Goal: Task Accomplishment & Management: Complete application form

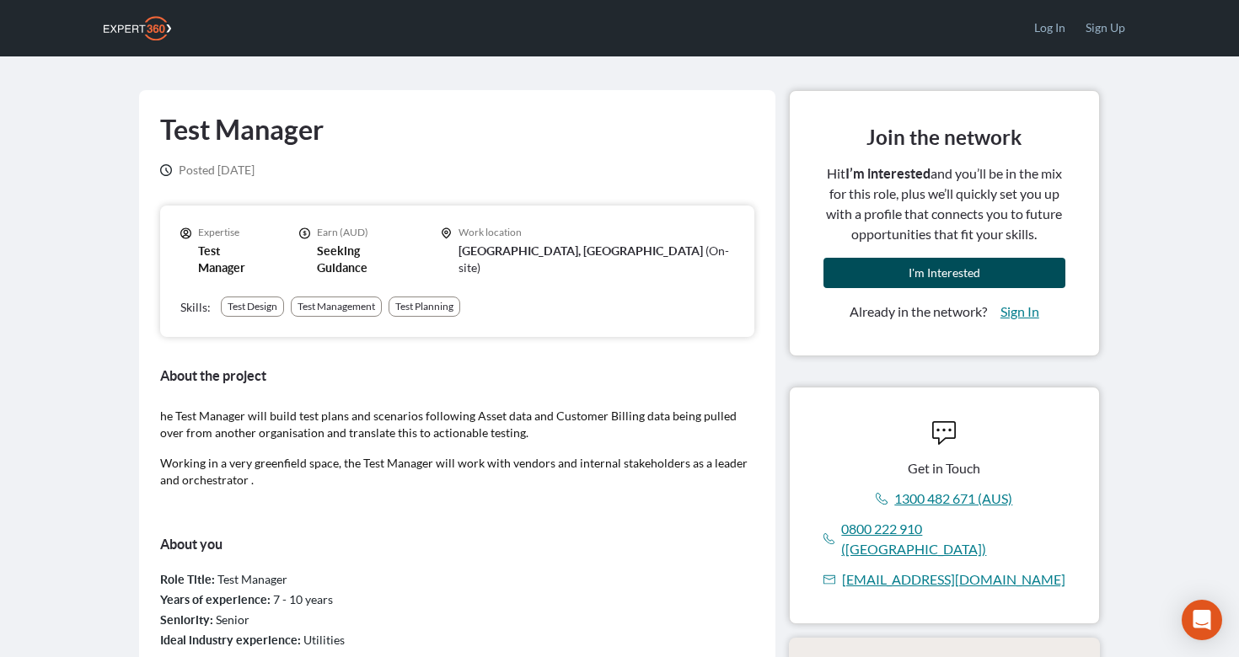
click at [914, 280] on button "I'm Interested" at bounding box center [944, 273] width 242 height 30
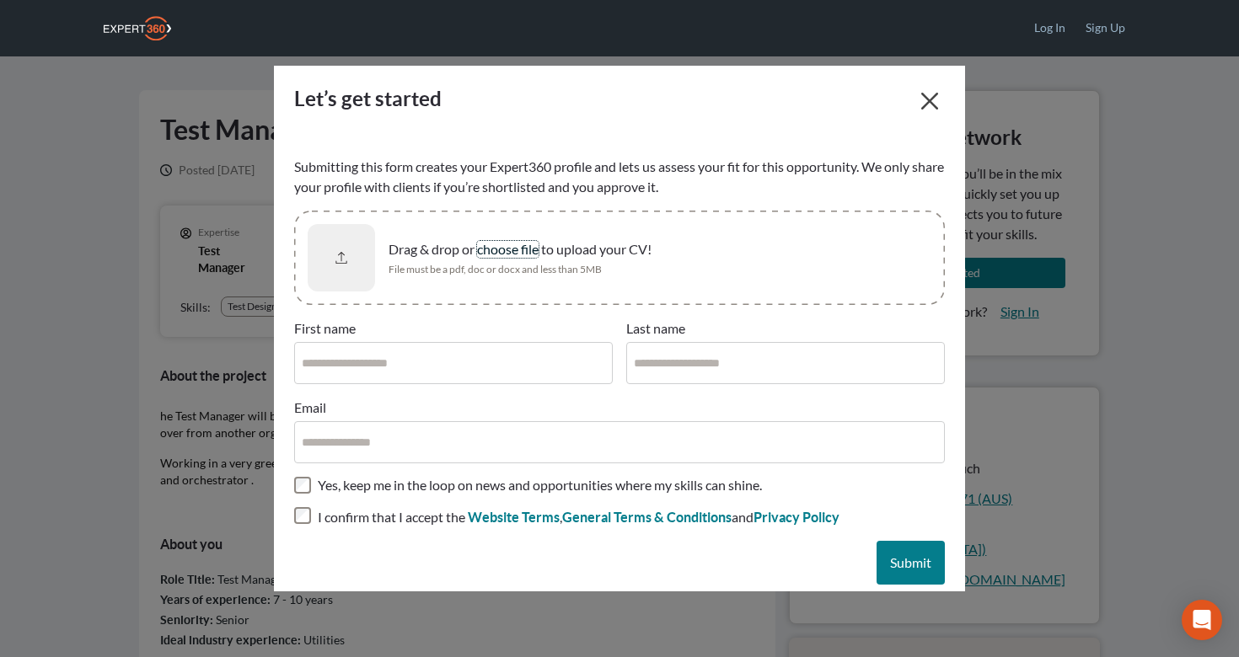
click at [490, 247] on span "choose file" at bounding box center [508, 249] width 62 height 16
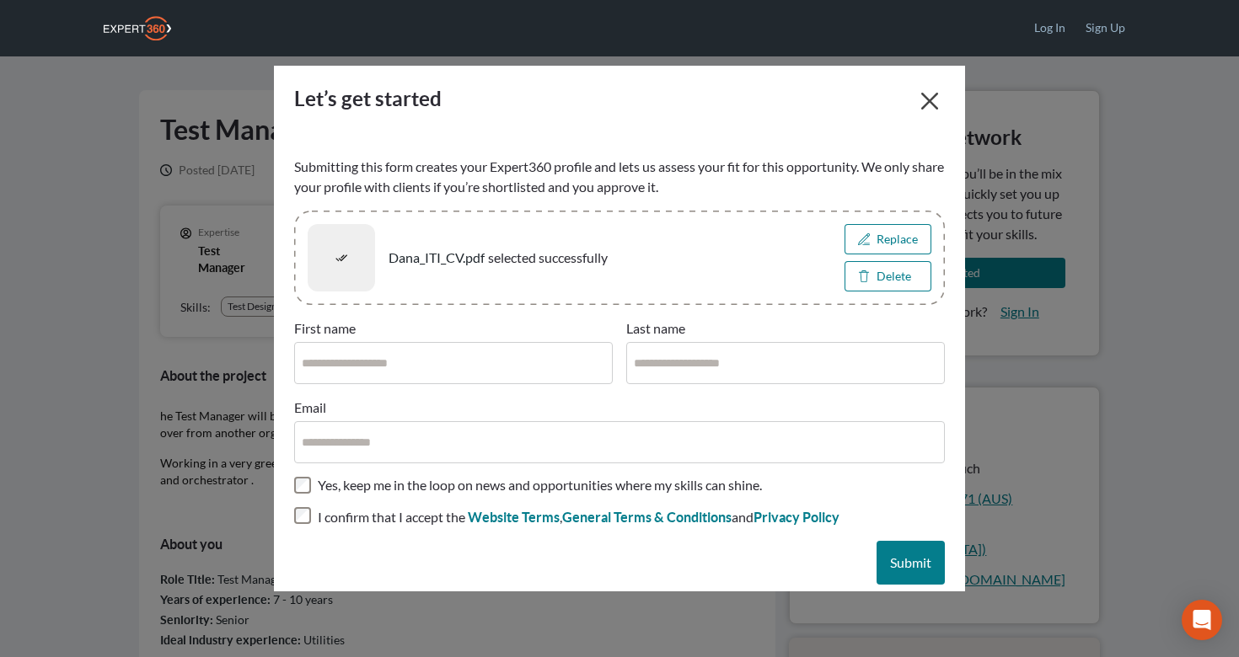
scroll to position [26, 0]
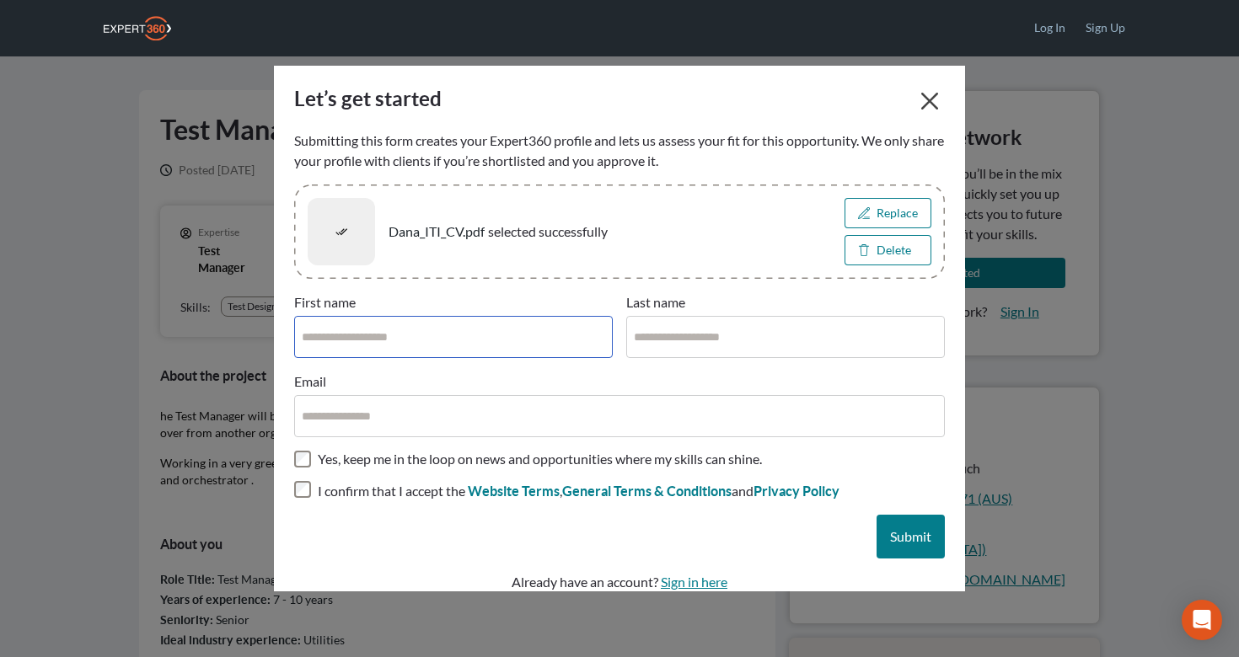
click at [394, 337] on input "First name" at bounding box center [453, 337] width 319 height 42
type input "****"
click at [668, 343] on input "Last name" at bounding box center [785, 337] width 319 height 42
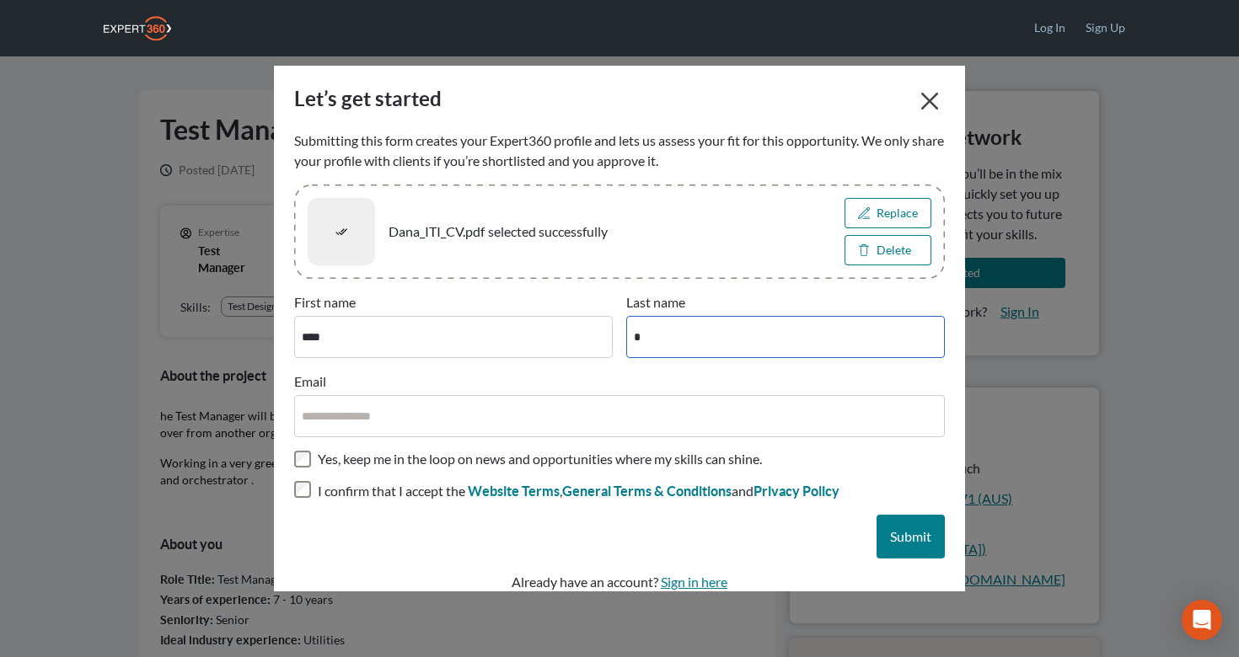
type input "*"
click at [427, 417] on input "Email" at bounding box center [619, 416] width 651 height 42
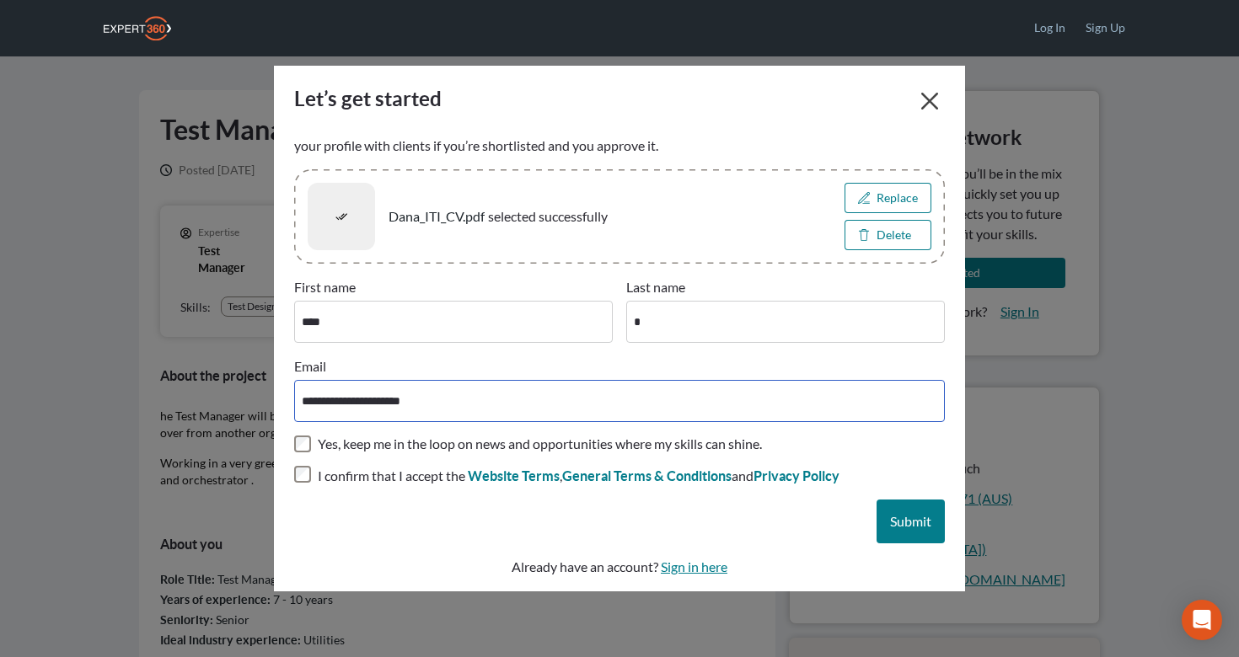
scroll to position [47, 0]
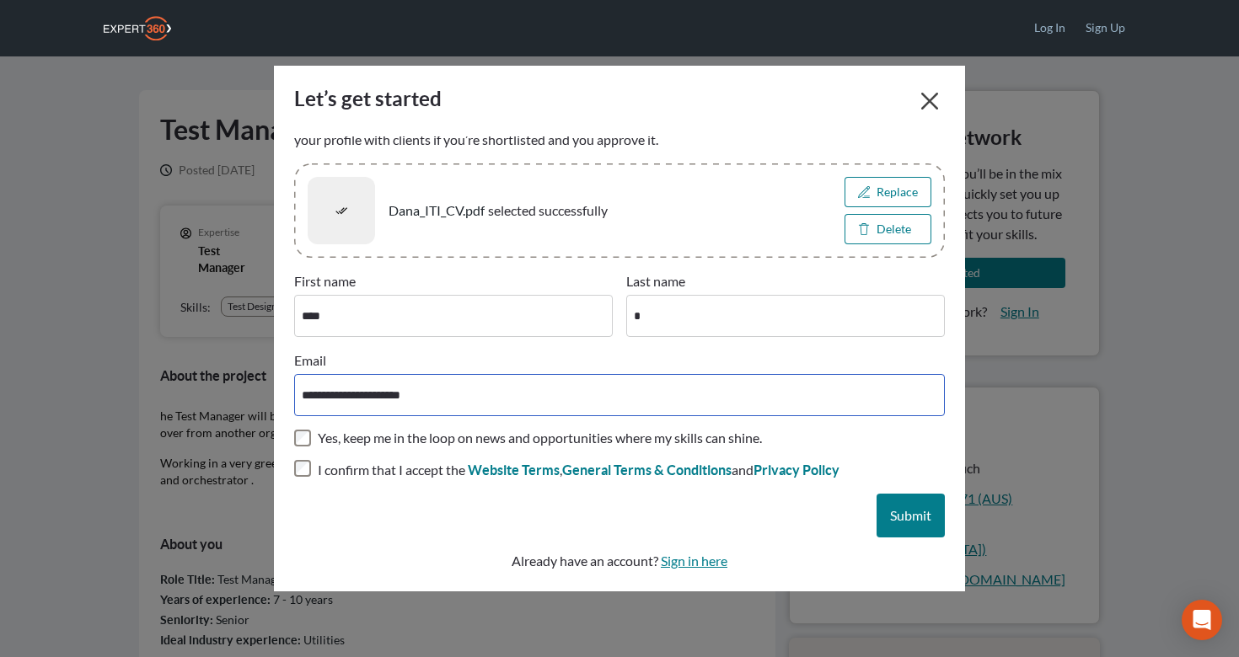
type input "**********"
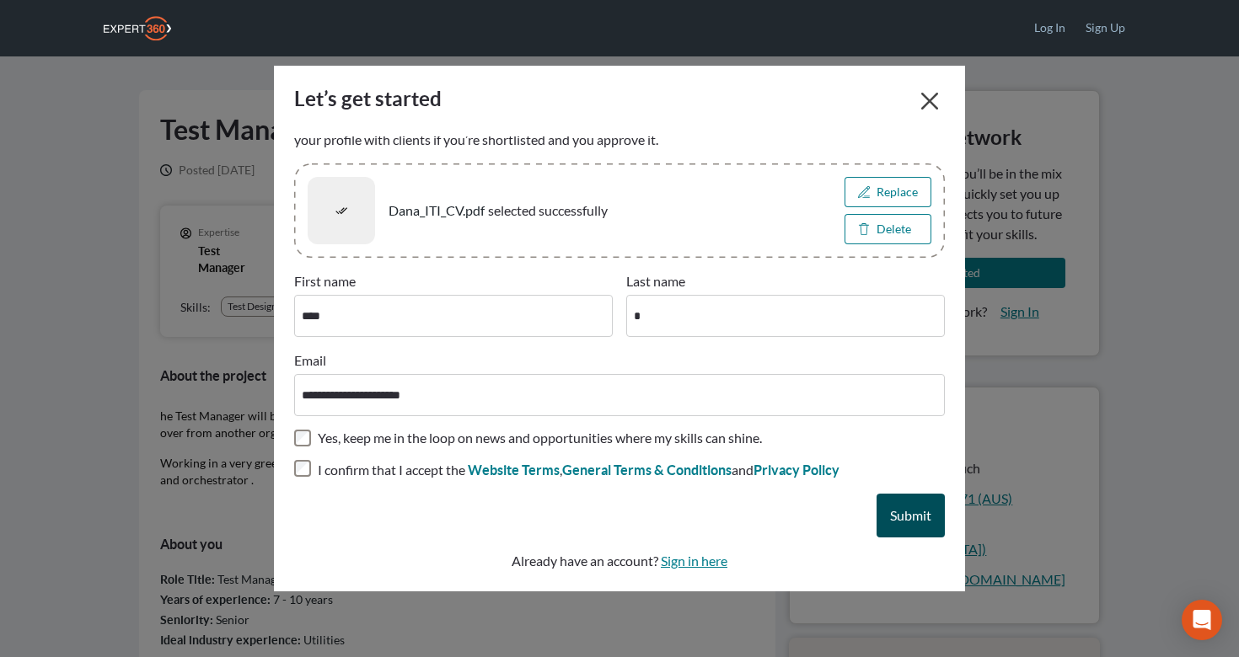
click at [918, 516] on span "Submit" at bounding box center [910, 515] width 41 height 16
click at [905, 518] on span "Submit" at bounding box center [910, 515] width 41 height 16
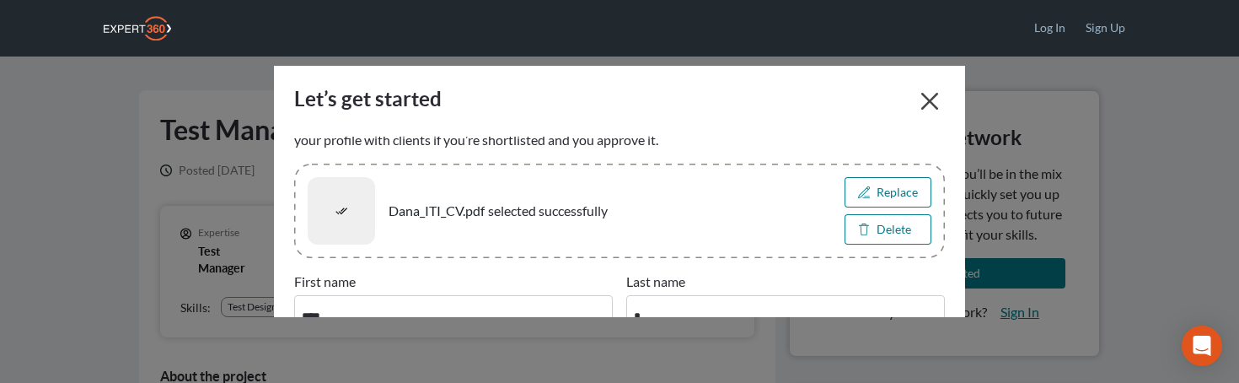
click at [624, 104] on div "Let’s get started" at bounding box center [619, 101] width 691 height 71
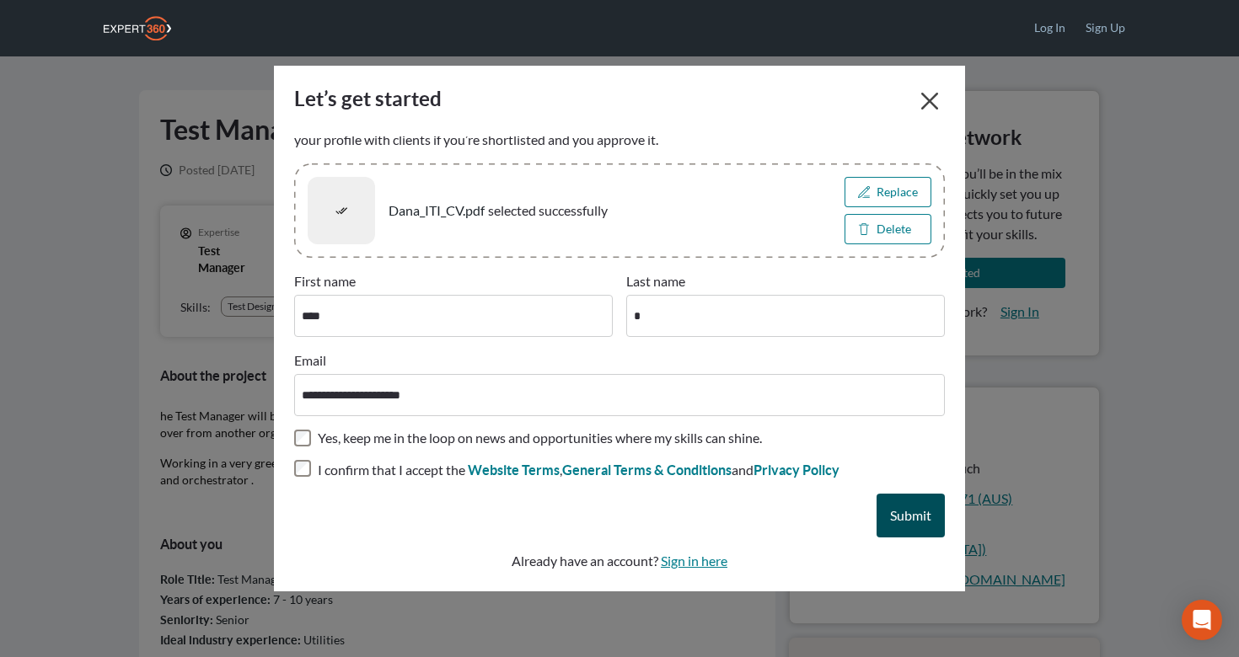
click at [775, 111] on div "Let’s get started" at bounding box center [619, 101] width 691 height 71
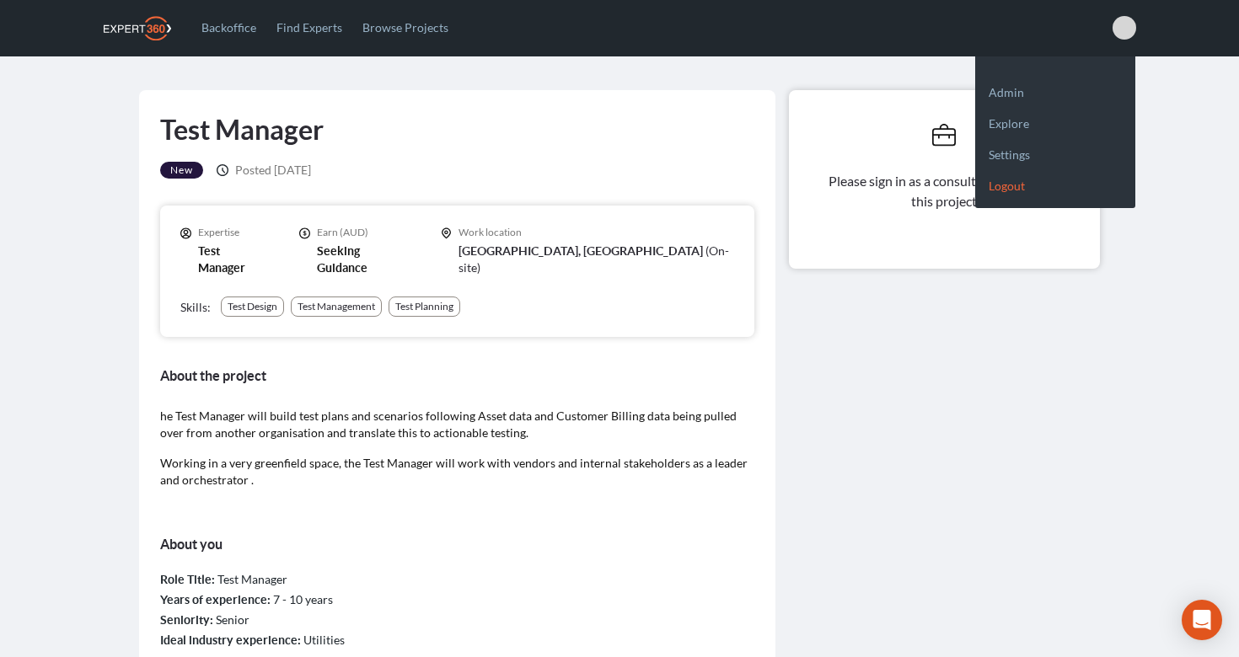
click at [1026, 180] on link "Logout" at bounding box center [1055, 178] width 160 height 31
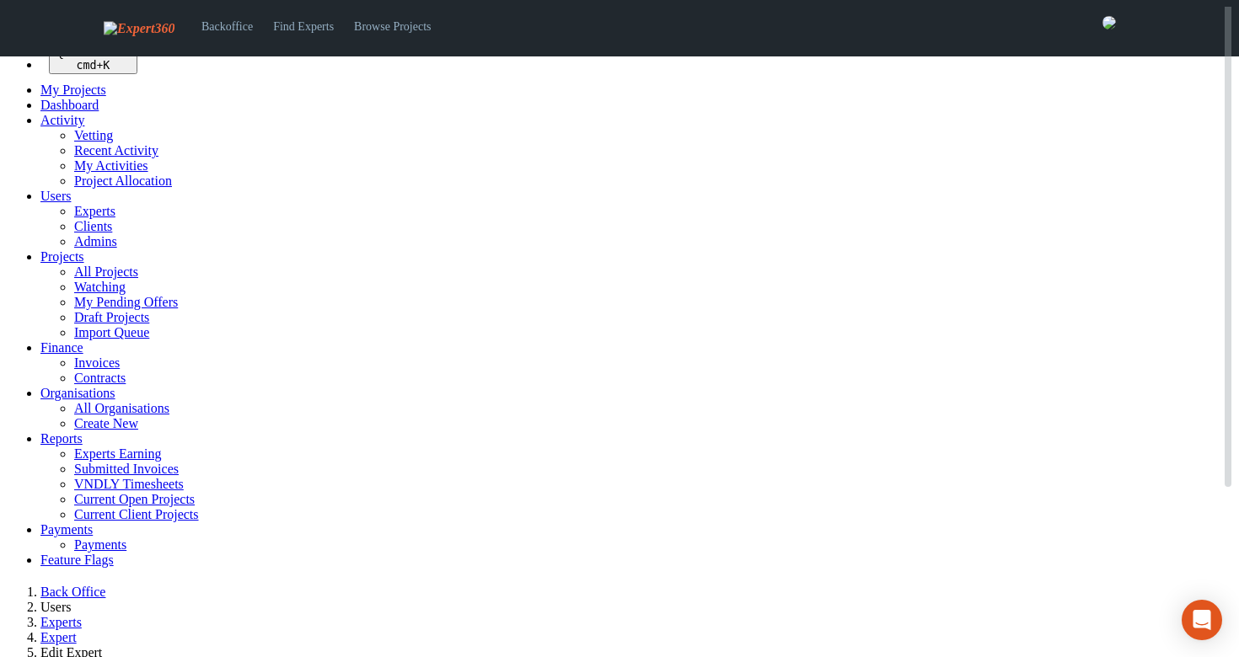
select select
select select "*****"
select select
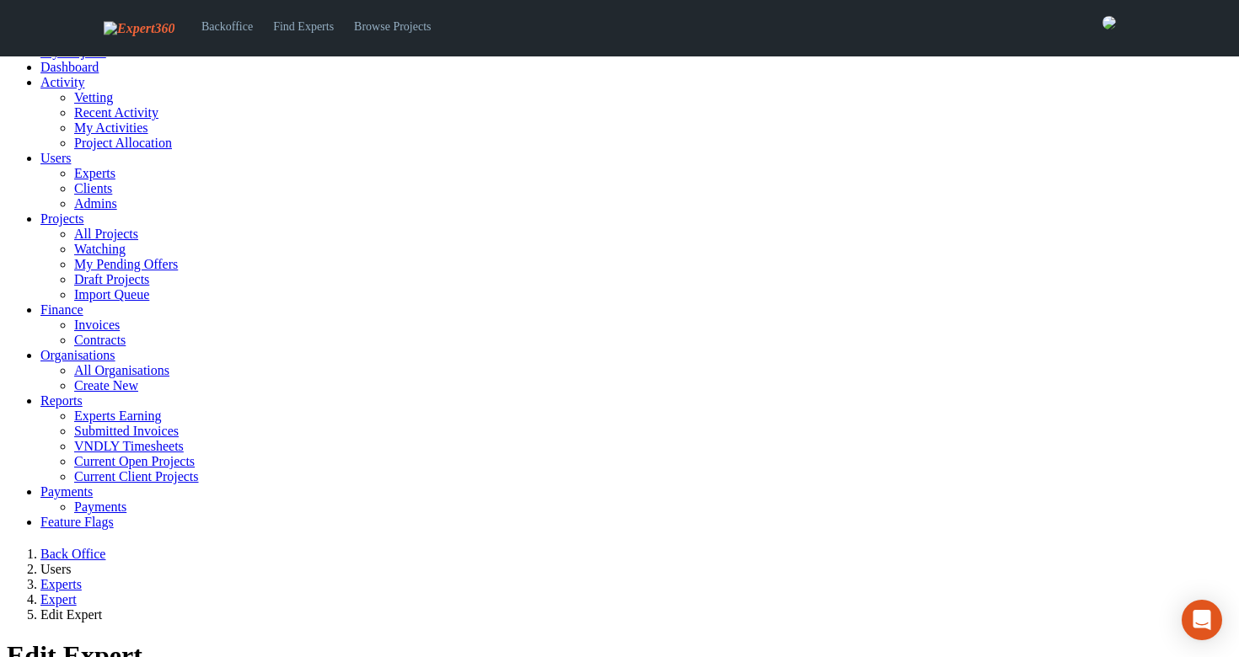
click at [56, 226] on span "Projects" at bounding box center [62, 219] width 44 height 14
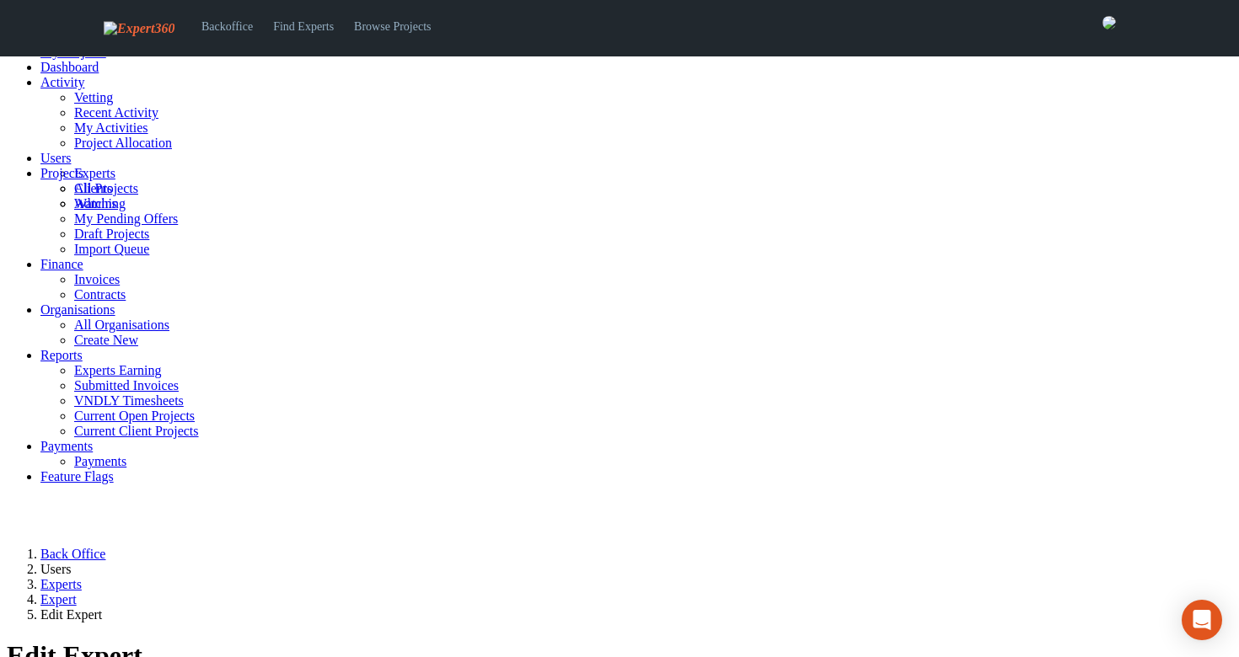
click at [79, 196] on link "All Projects" at bounding box center [106, 188] width 64 height 14
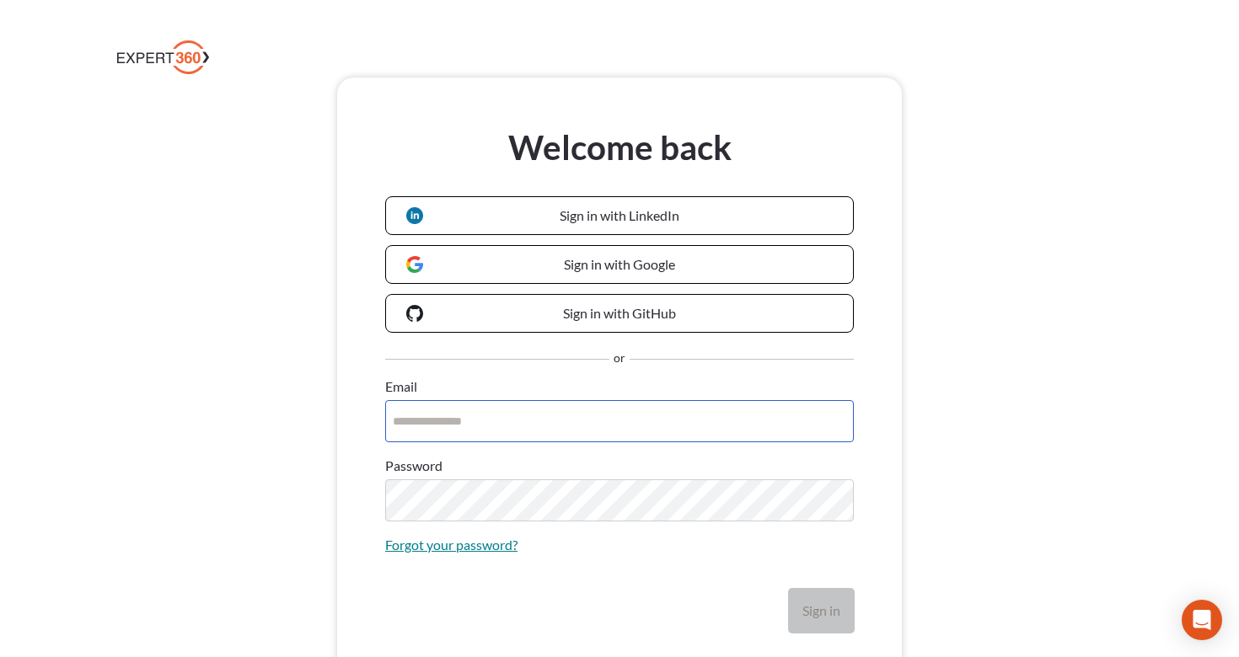
click at [488, 435] on input "Email" at bounding box center [619, 421] width 469 height 42
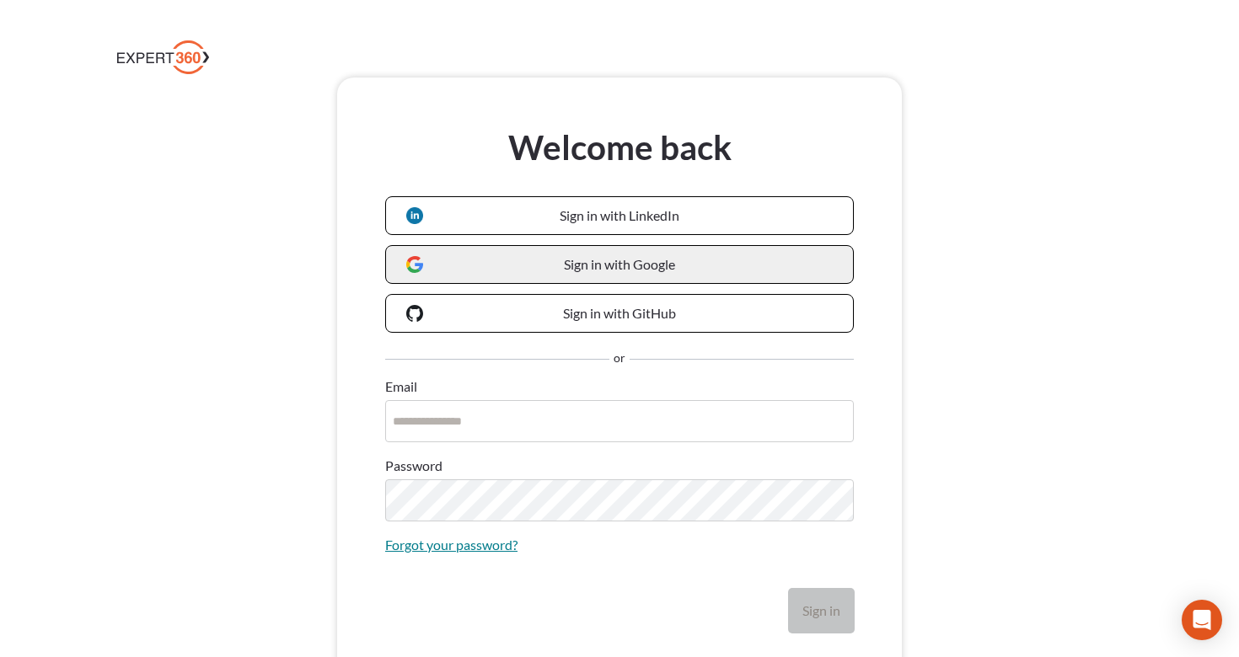
click at [521, 265] on link "Sign in with Google" at bounding box center [619, 264] width 469 height 39
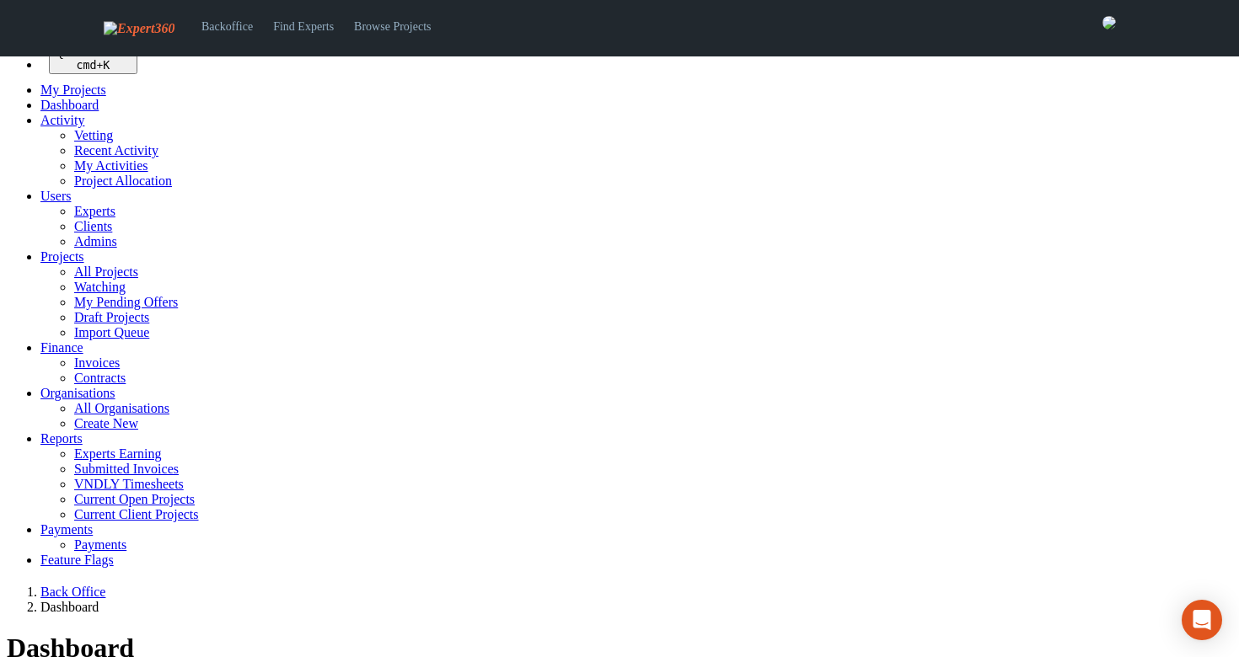
click at [60, 264] on span "Projects" at bounding box center [62, 256] width 44 height 14
click at [74, 279] on link "All Projects" at bounding box center [106, 272] width 64 height 14
select select "***"
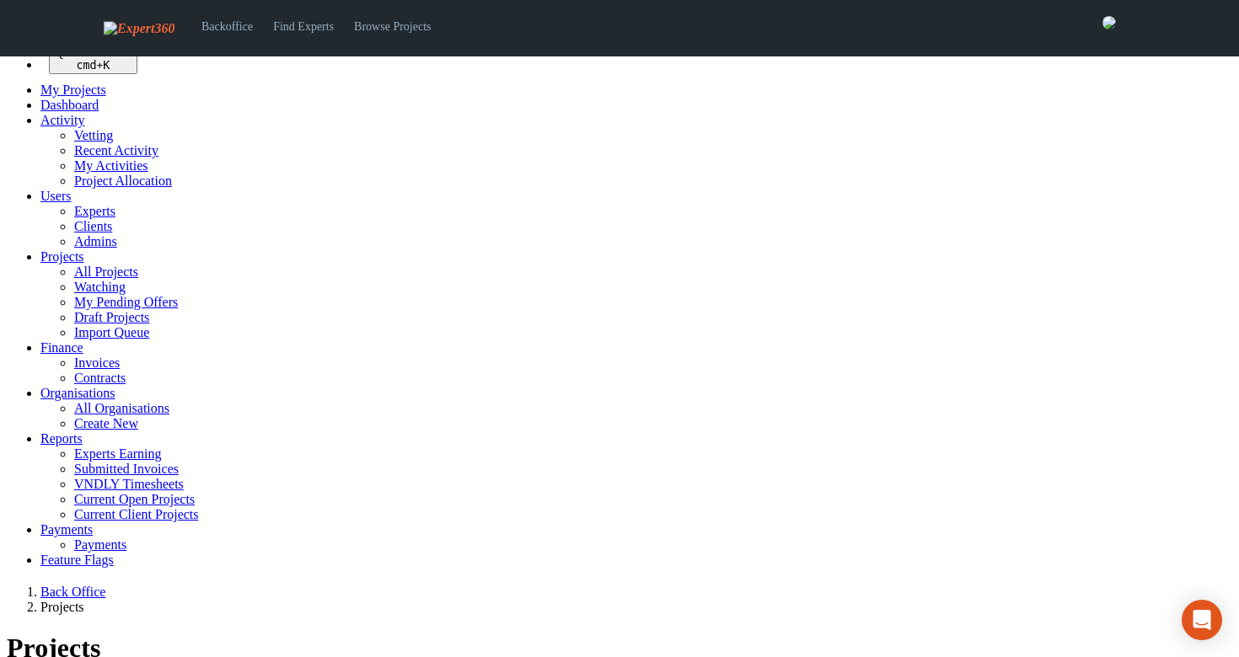
select select
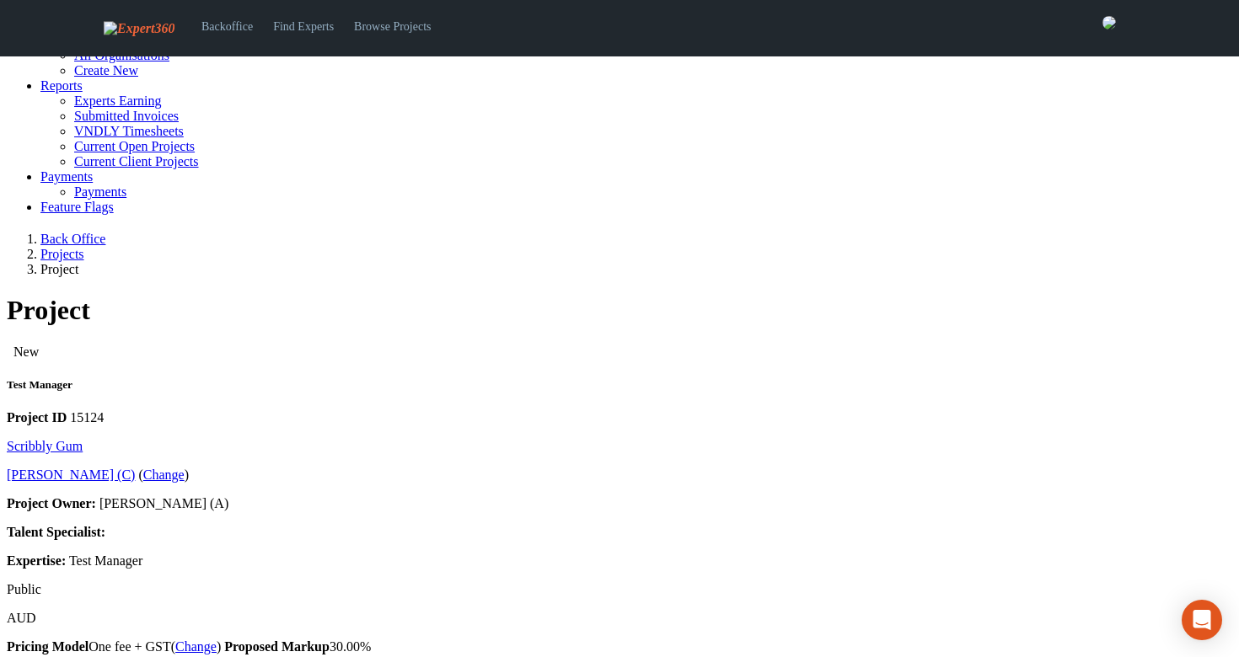
scroll to position [355, 0]
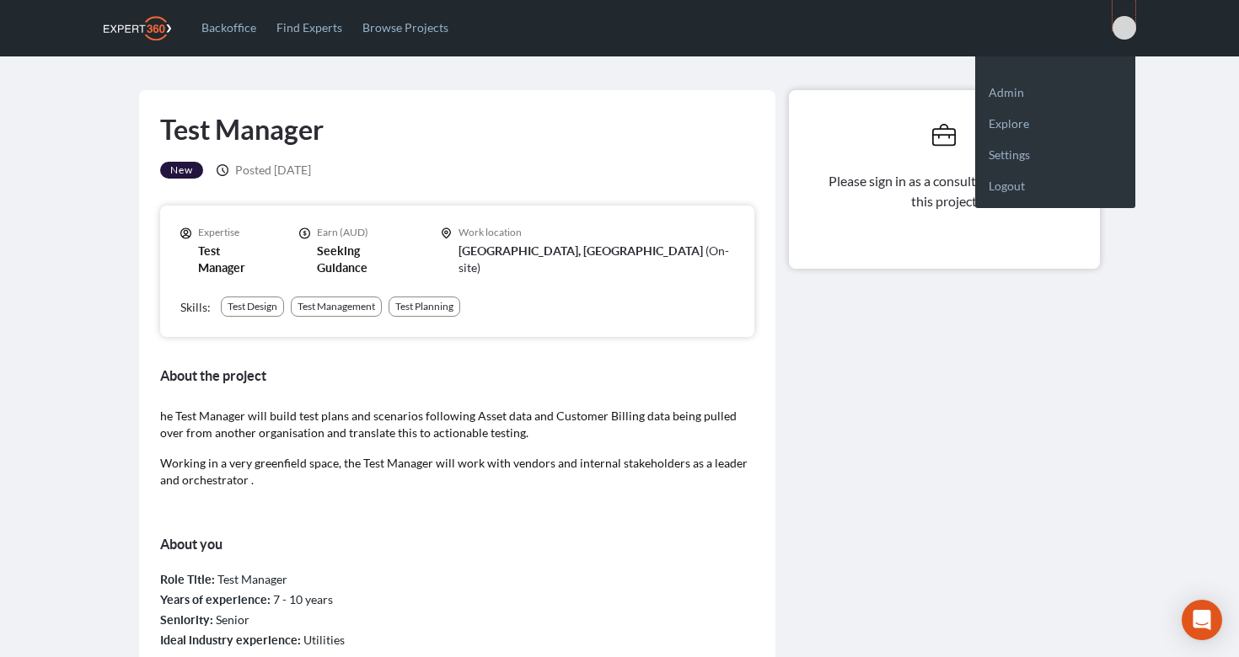
click at [1122, 24] on span at bounding box center [1124, 28] width 24 height 24
click at [1012, 192] on link "Logout" at bounding box center [1055, 178] width 160 height 31
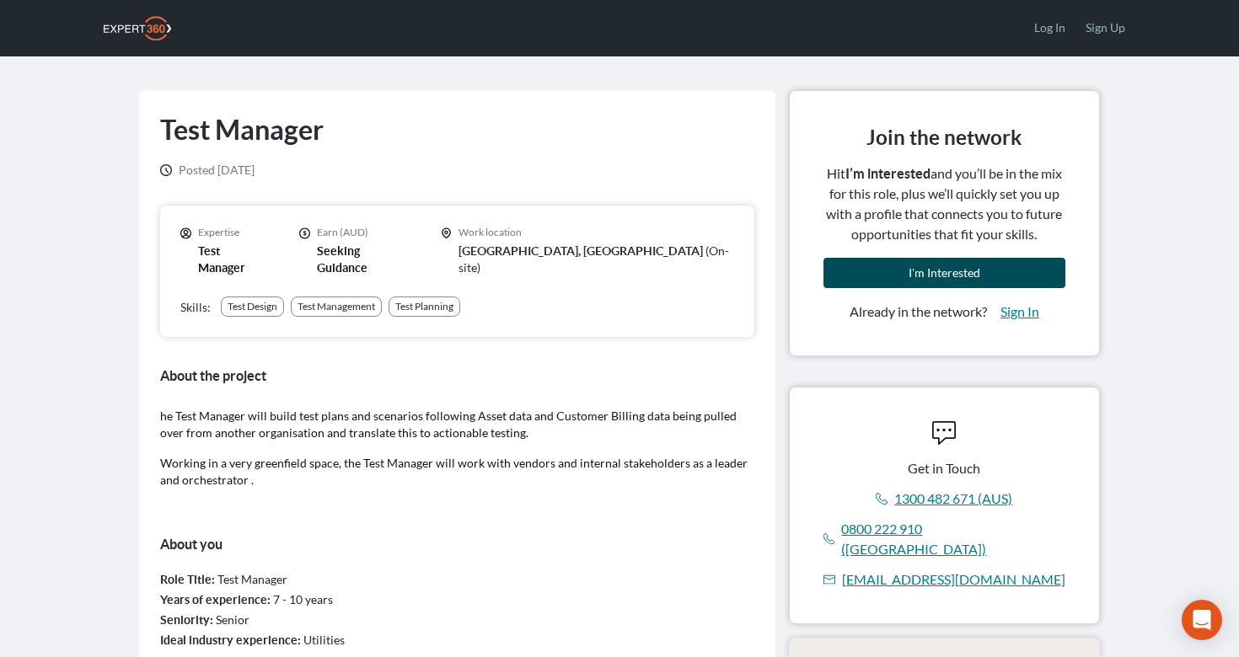
click at [930, 268] on span "I'm Interested" at bounding box center [944, 272] width 72 height 14
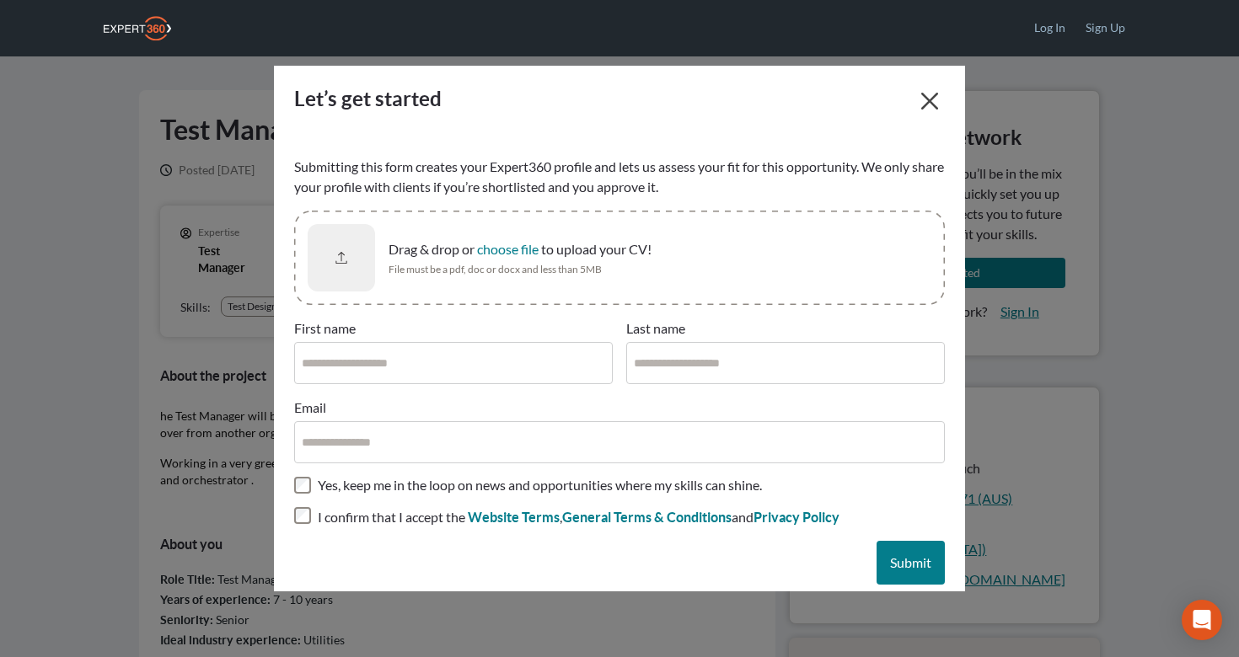
click at [470, 242] on span "Drag & drop or choose file to upload your CV!" at bounding box center [519, 249] width 263 height 20
click at [477, 242] on button "choose file" at bounding box center [508, 249] width 62 height 17
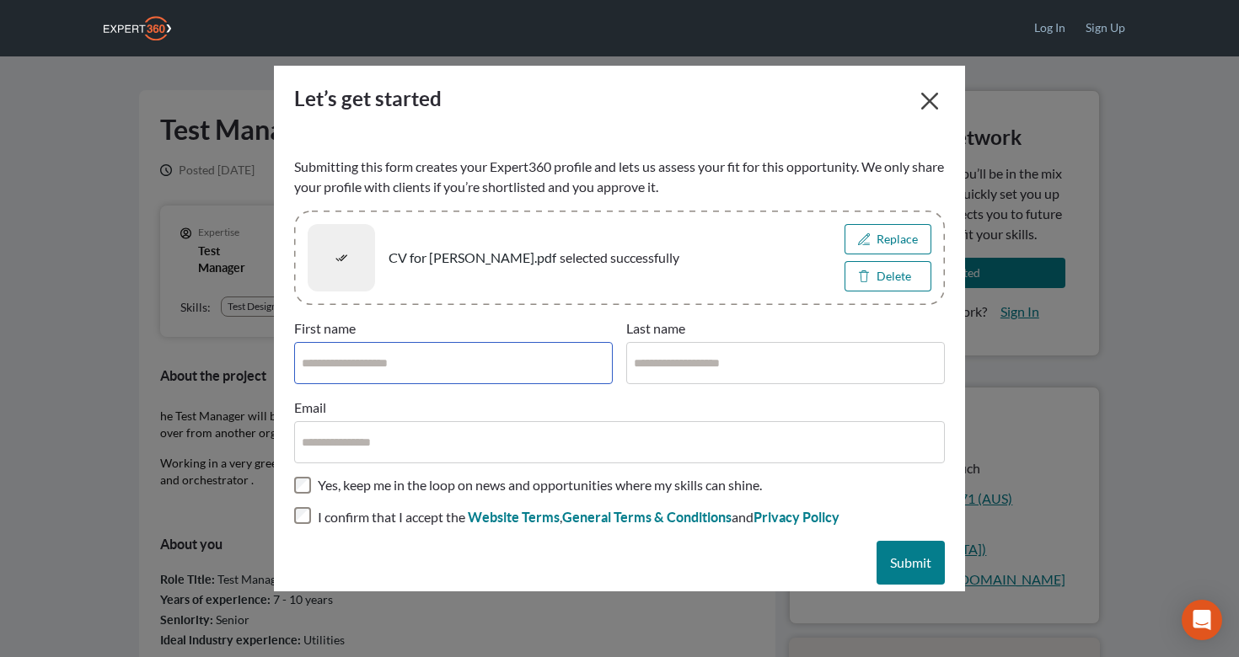
click at [385, 362] on input "First name" at bounding box center [453, 363] width 319 height 42
type input "****"
type input "*"
click at [335, 443] on input "Email" at bounding box center [619, 442] width 651 height 42
type input "**********"
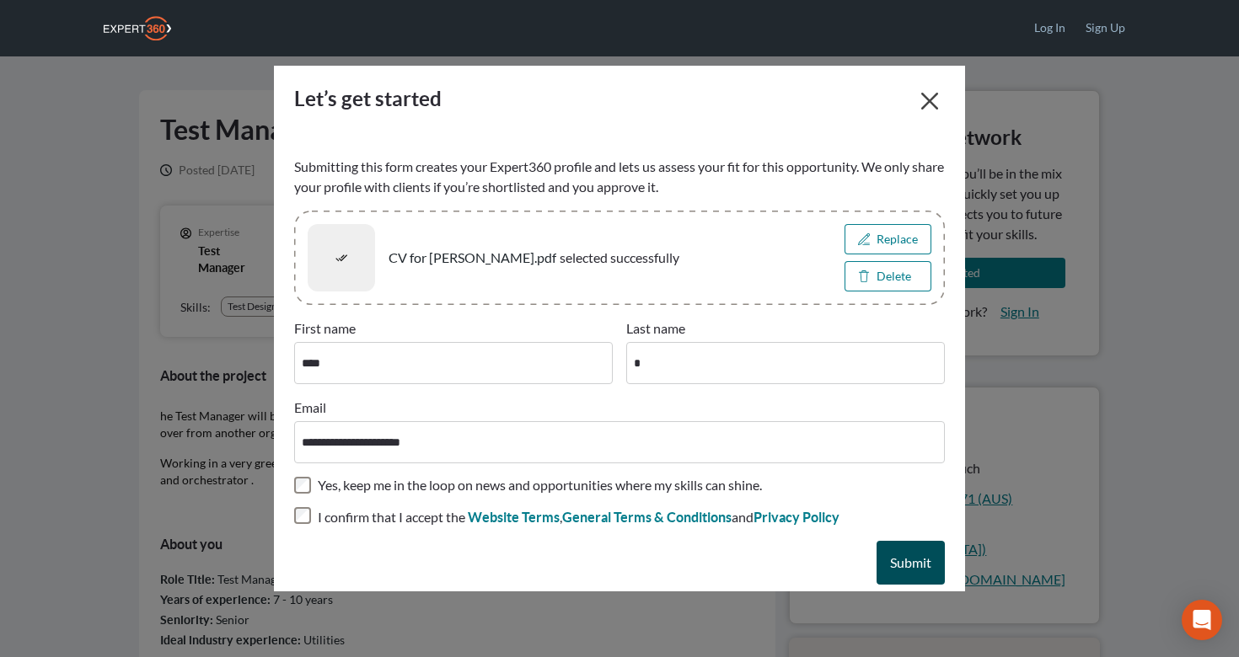
click at [911, 559] on span "Submit" at bounding box center [910, 563] width 41 height 16
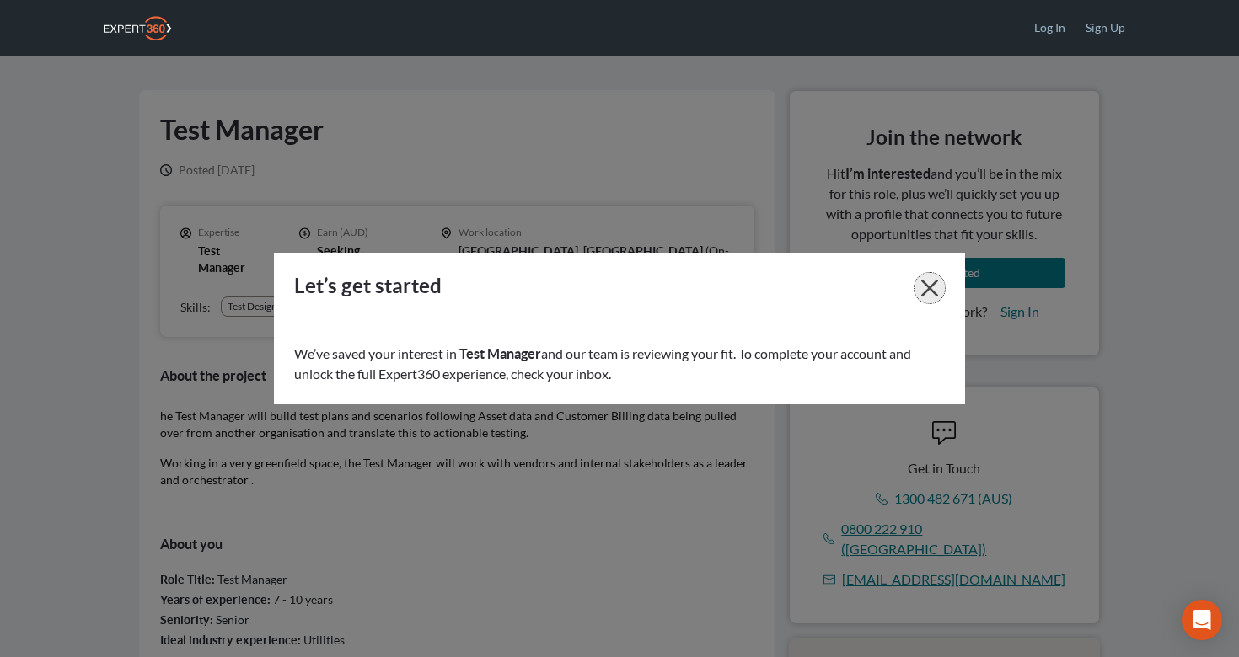
click at [932, 286] on icon "button" at bounding box center [929, 288] width 17 height 17
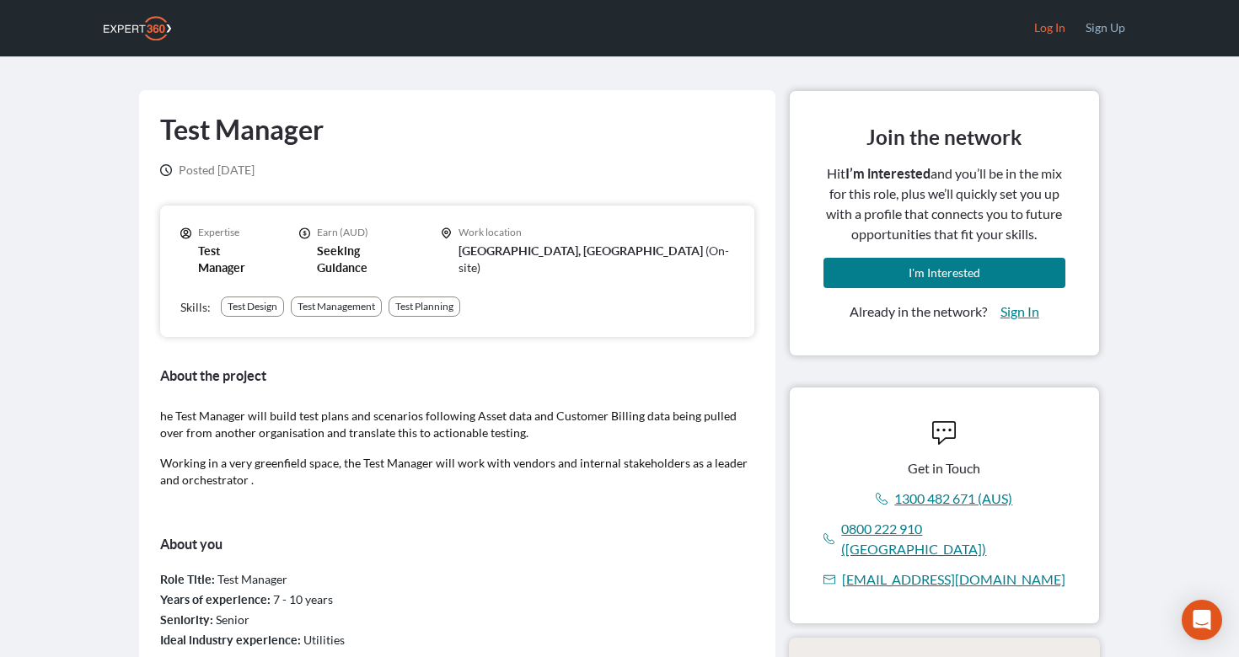
click at [1043, 23] on link "Log In" at bounding box center [1049, 27] width 51 height 55
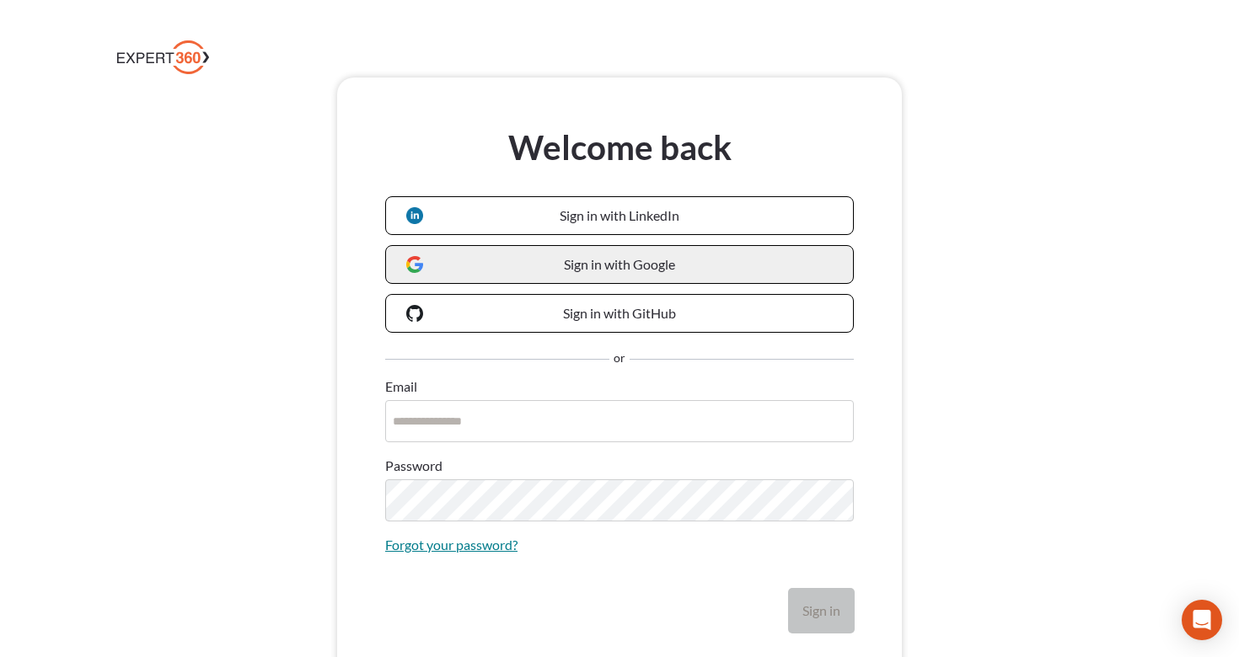
click at [622, 257] on span "Sign in with Google" at bounding box center [619, 264] width 111 height 16
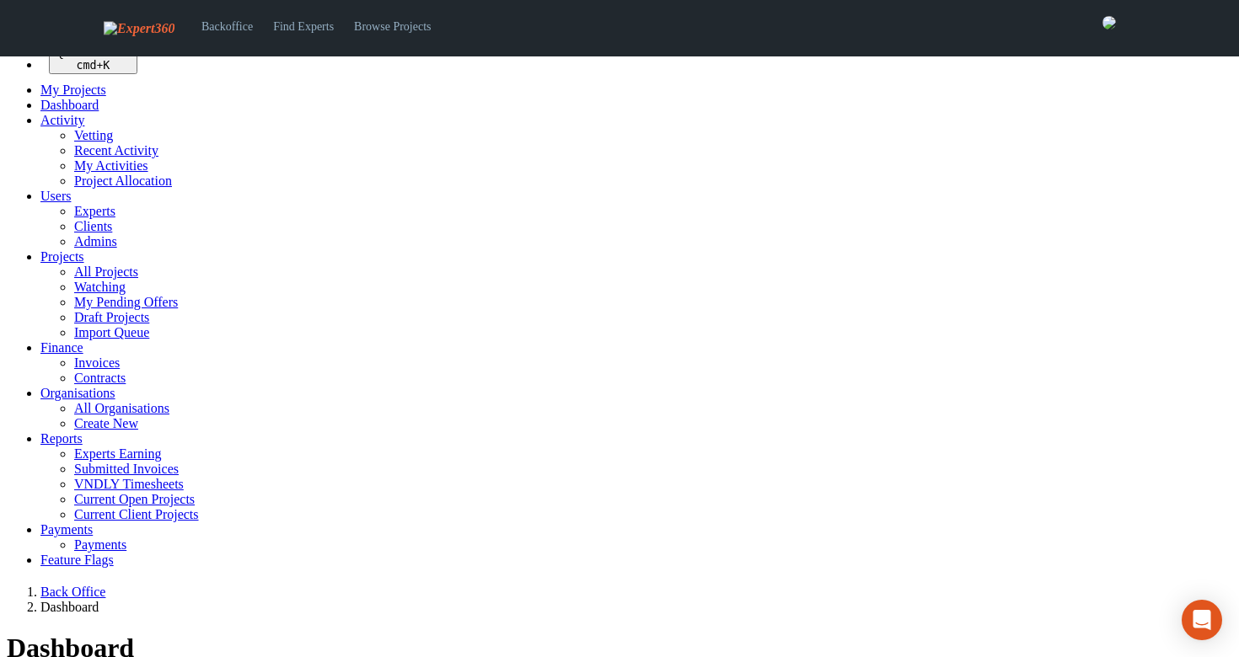
click at [46, 264] on span "Projects" at bounding box center [62, 256] width 44 height 14
click at [437, 633] on h1 "Dashboard" at bounding box center [619, 648] width 1225 height 31
click at [78, 279] on link "All Projects" at bounding box center [106, 272] width 64 height 14
select select
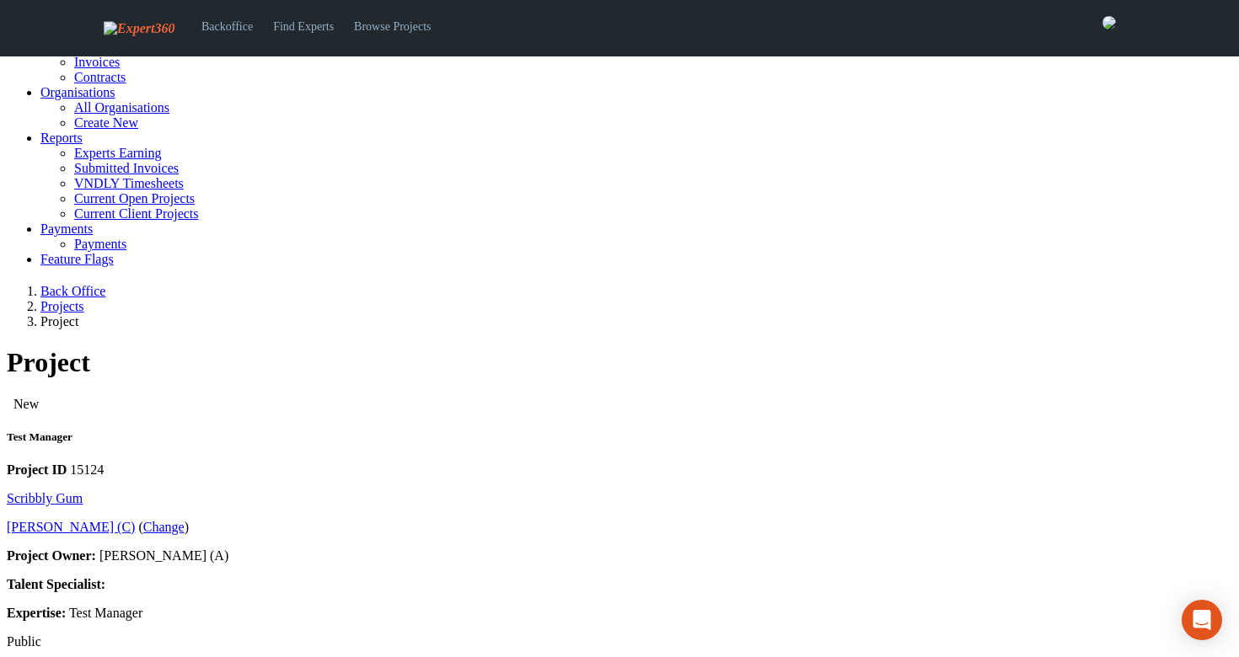
scroll to position [302, 0]
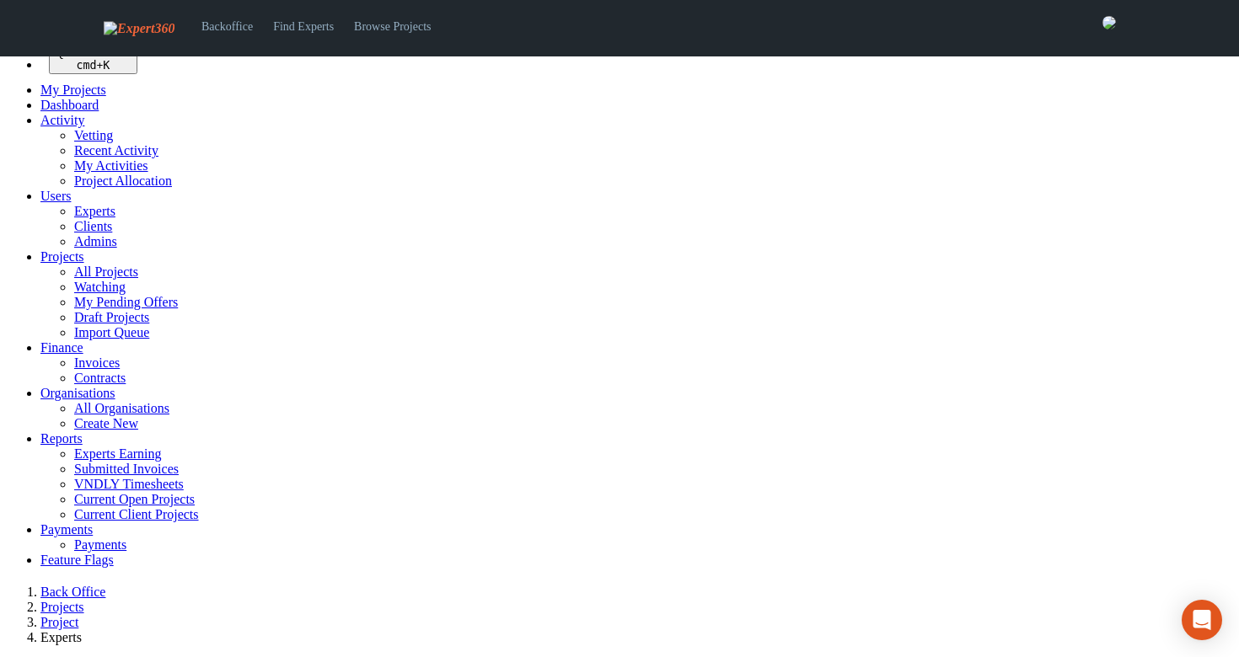
select select
select select "***"
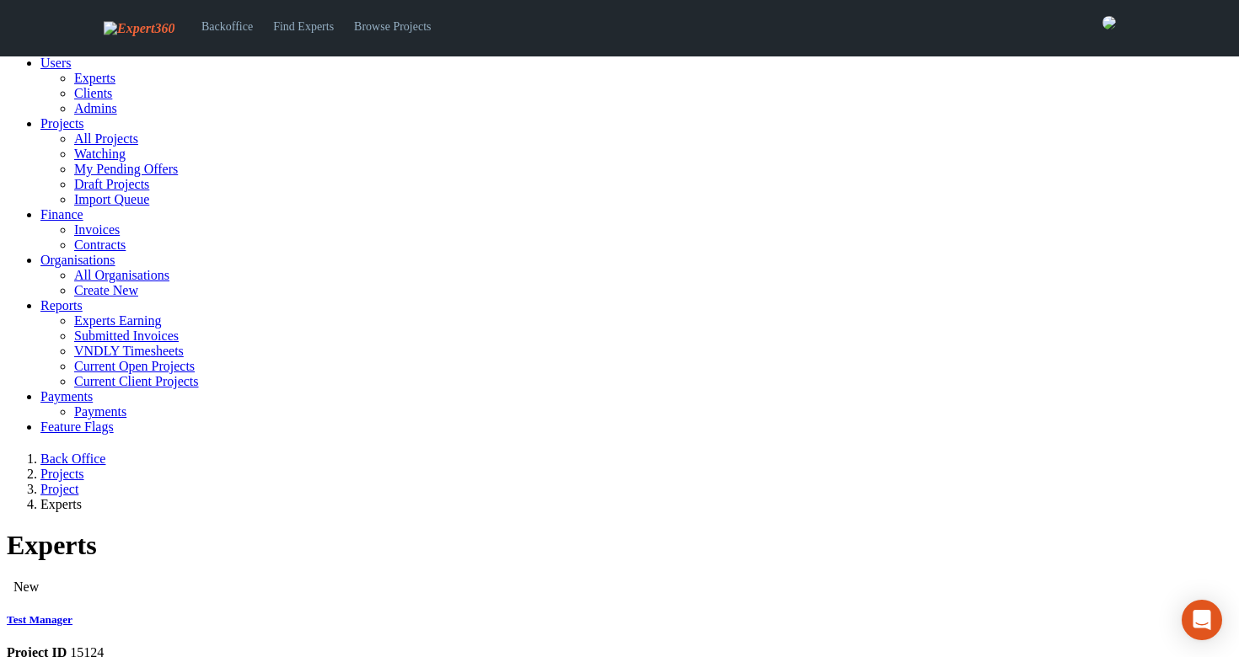
scroll to position [134, 0]
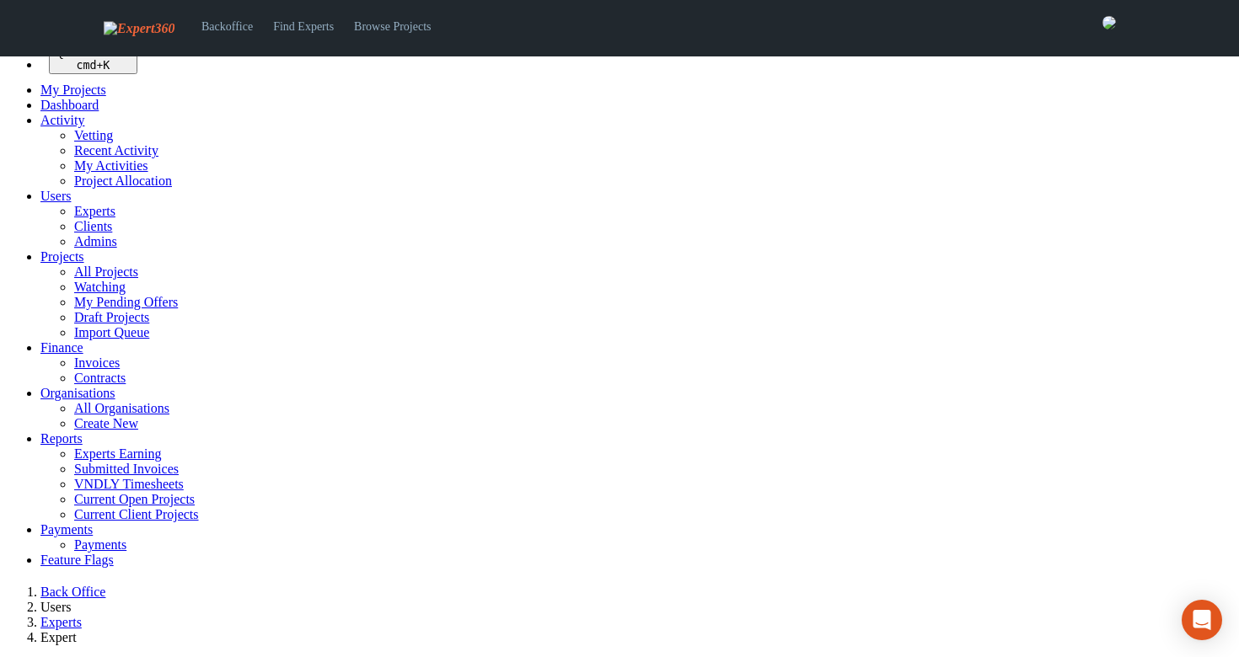
select select
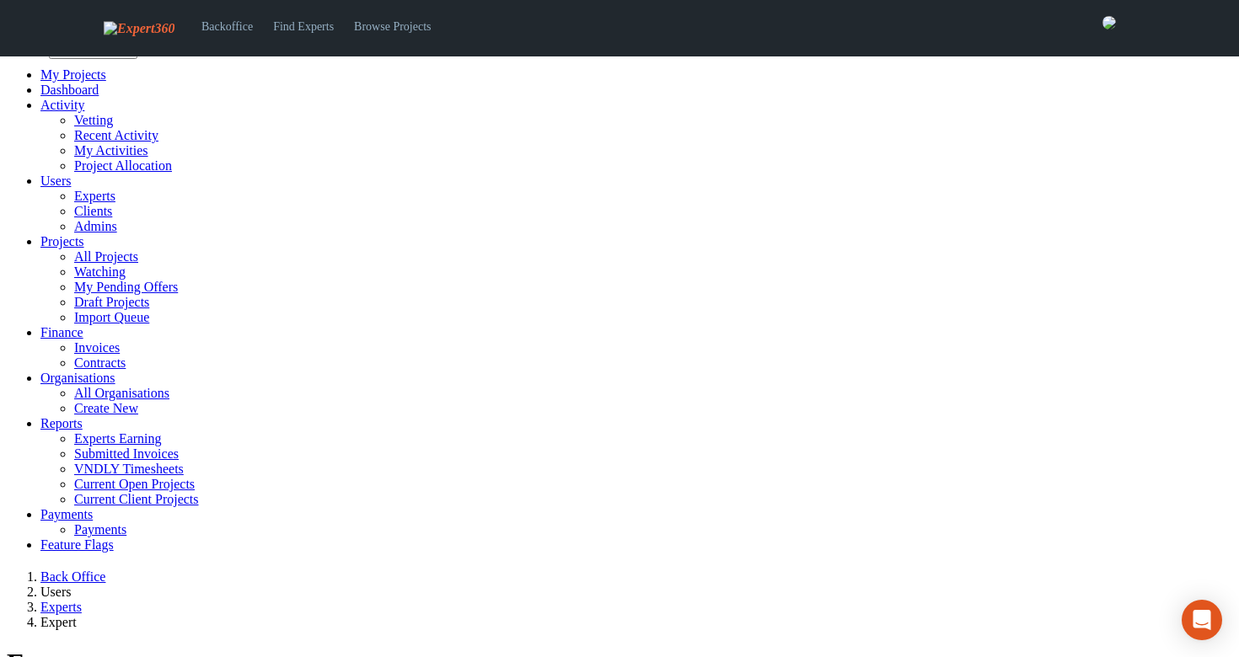
scroll to position [35, 0]
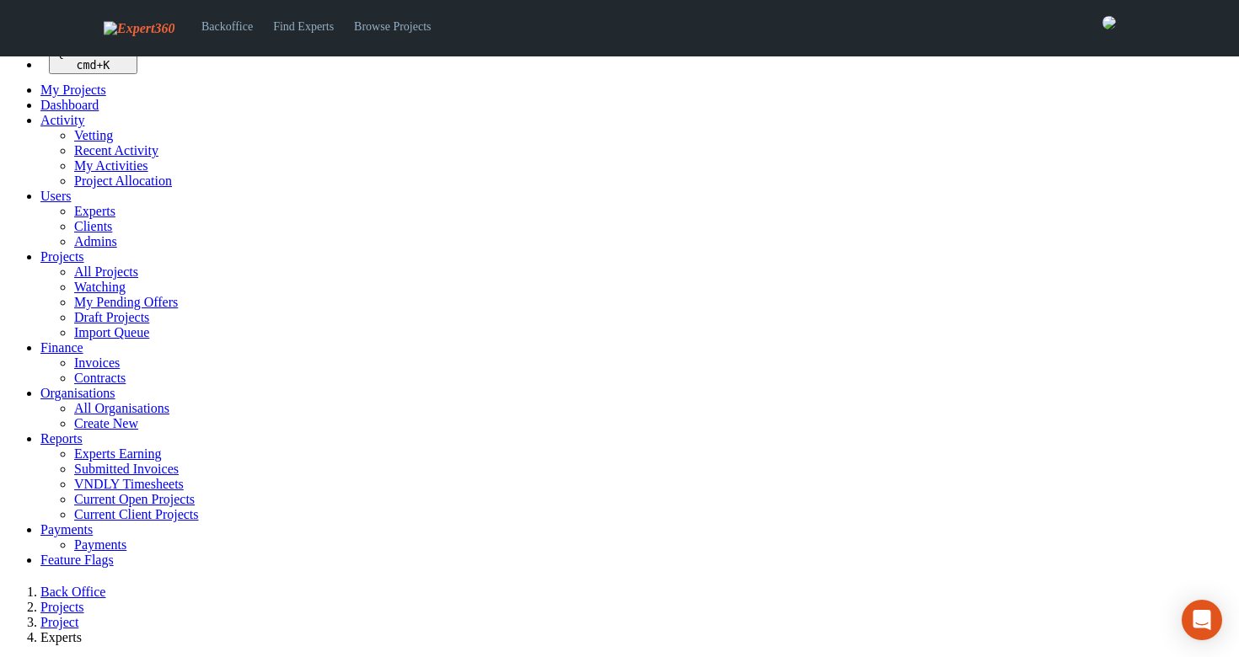
select select
select select "***"
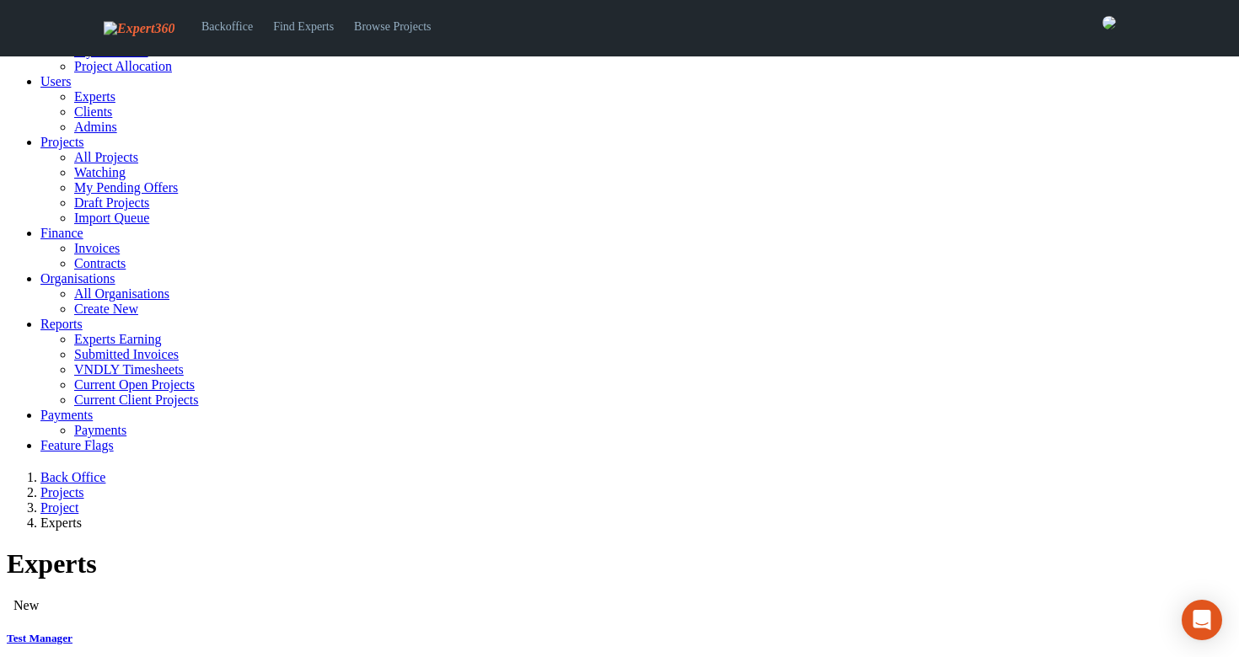
scroll to position [118, 0]
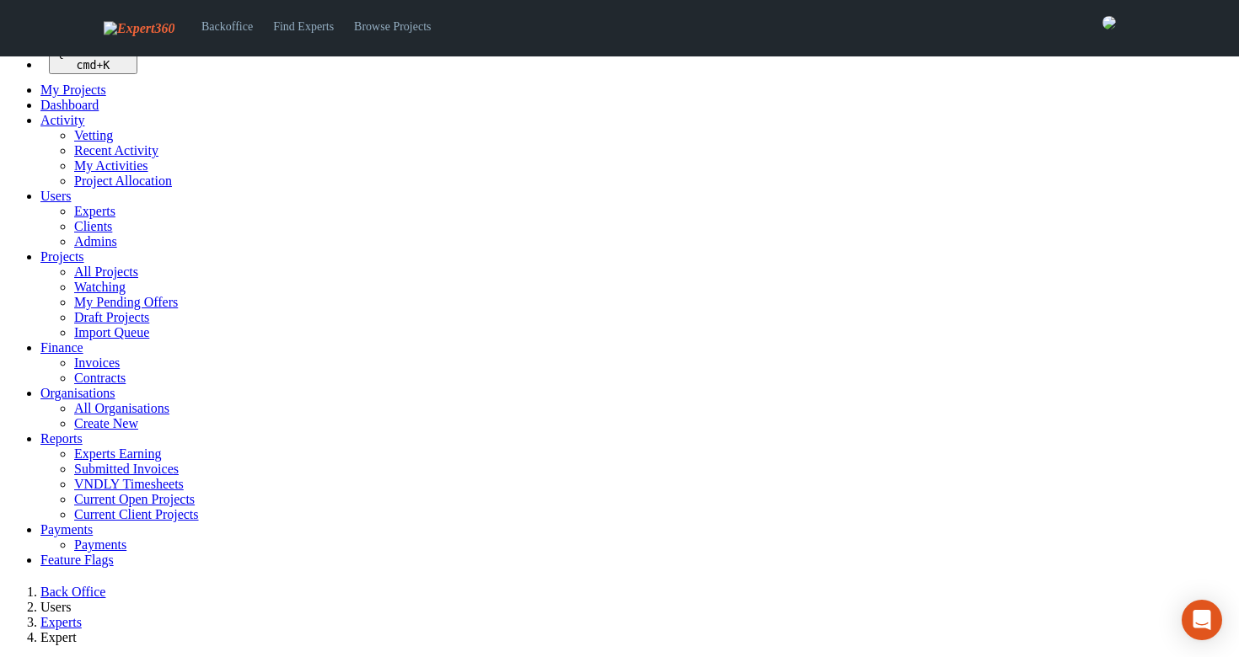
select select
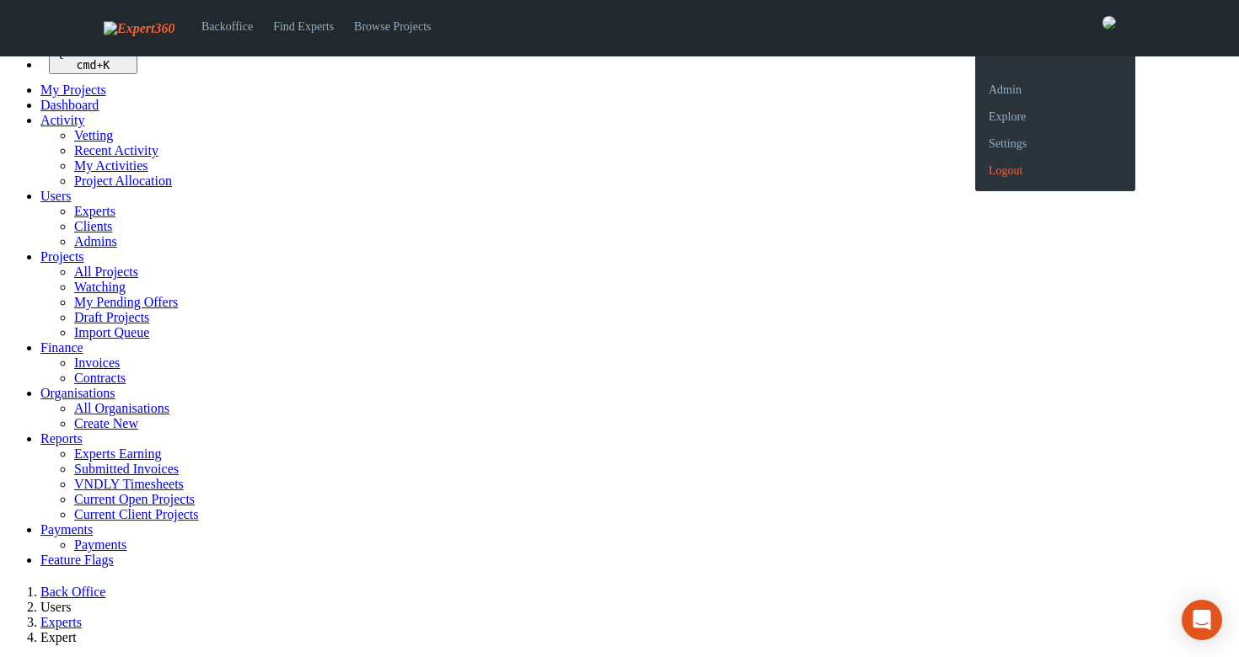
click at [1010, 178] on link "Logout" at bounding box center [1055, 164] width 160 height 27
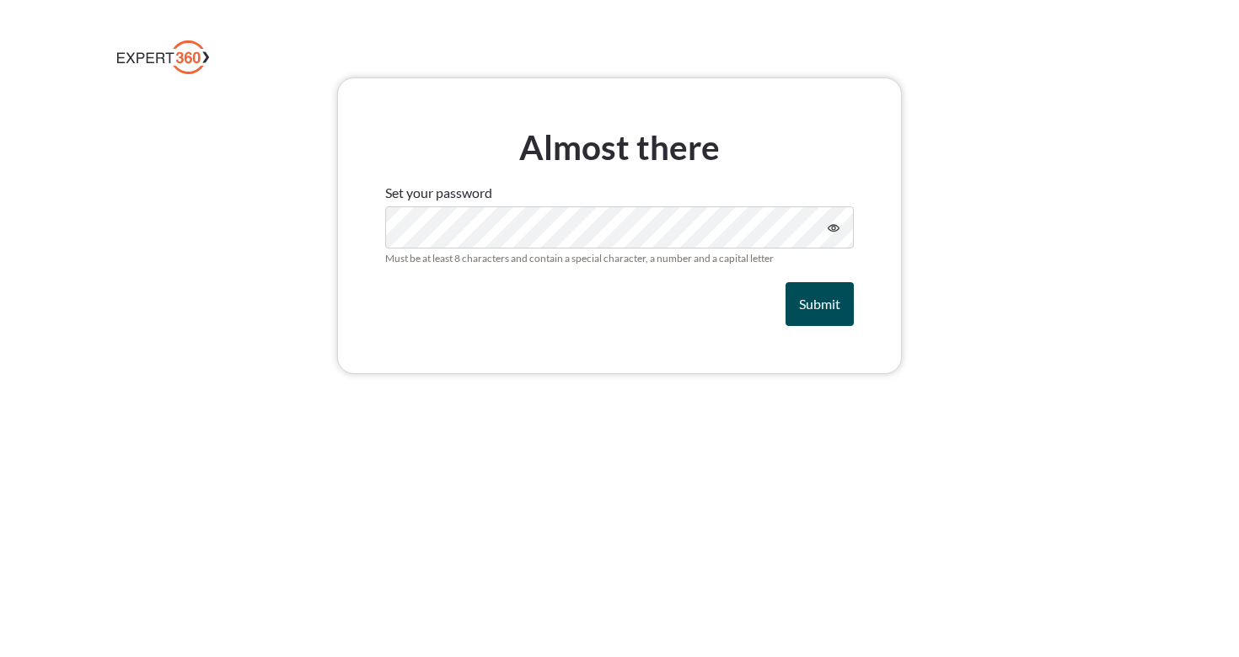
click at [808, 301] on span "Submit" at bounding box center [819, 304] width 41 height 16
